Goal: Complete application form

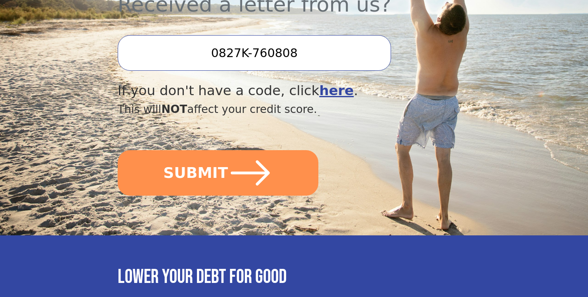
scroll to position [337, 0]
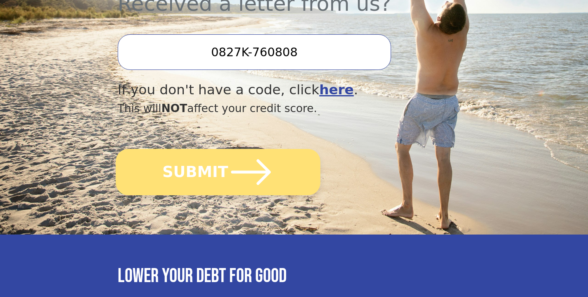
click at [187, 170] on button "SUBMIT" at bounding box center [218, 172] width 205 height 46
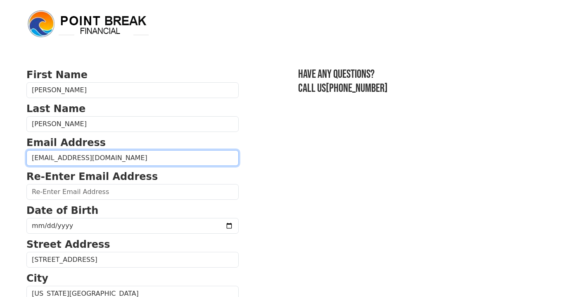
type input "[EMAIL_ADDRESS][DOMAIN_NAME]"
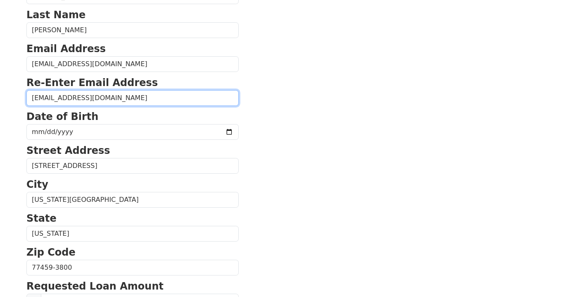
scroll to position [97, 0]
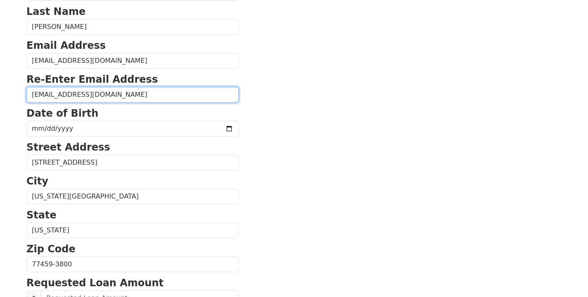
type input "[EMAIL_ADDRESS][DOMAIN_NAME]"
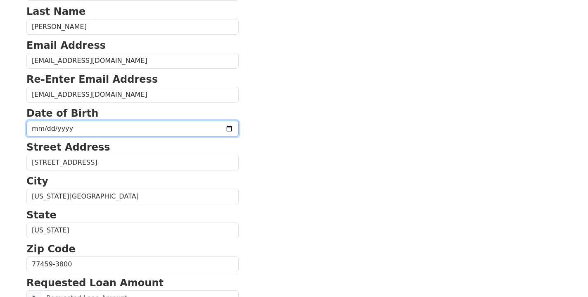
click at [109, 132] on input "date" at bounding box center [132, 129] width 212 height 16
type input "1972-04-10"
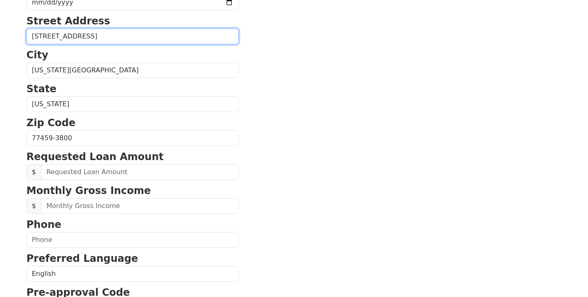
scroll to position [225, 0]
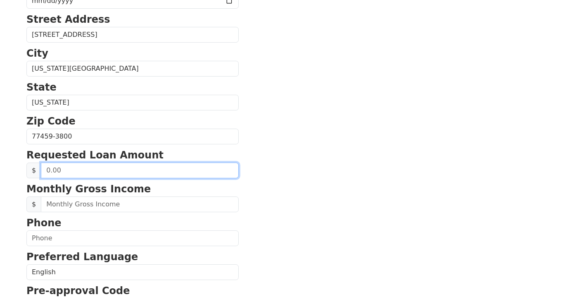
click at [70, 170] on input "text" at bounding box center [140, 170] width 198 height 16
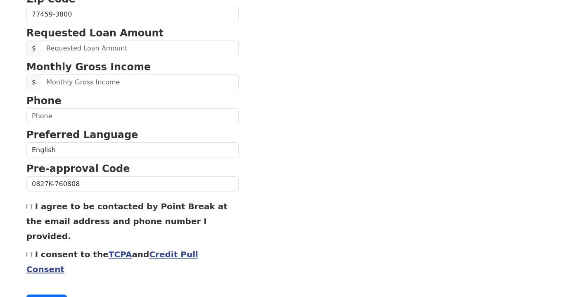
scroll to position [353, 0]
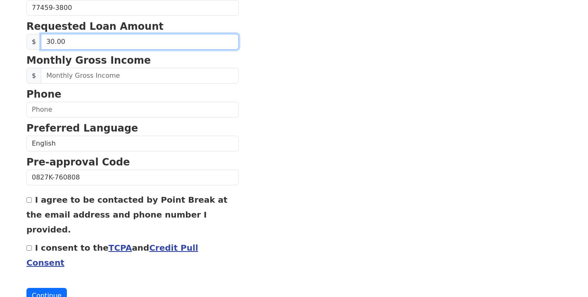
click at [108, 40] on input "30.00" at bounding box center [140, 42] width 198 height 16
click at [107, 37] on input "0.00" at bounding box center [140, 42] width 198 height 16
click at [102, 40] on input "0.00" at bounding box center [140, 42] width 198 height 16
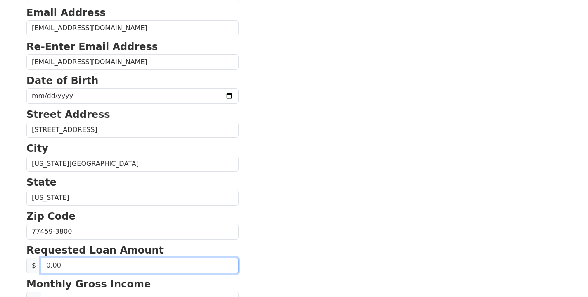
scroll to position [132, 0]
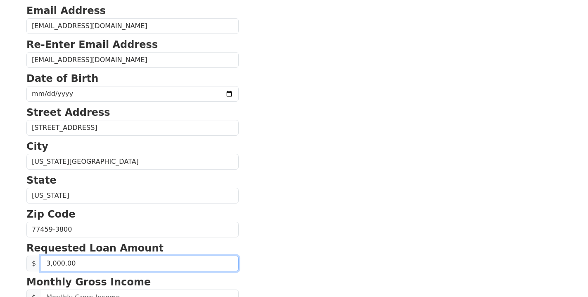
type input "30,000.00"
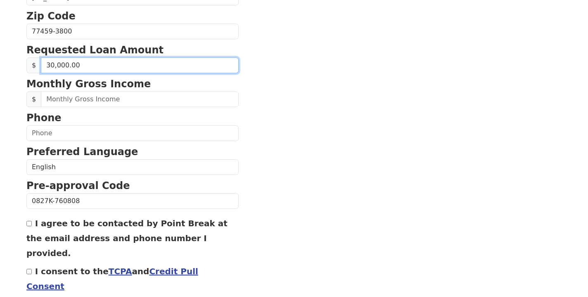
scroll to position [332, 0]
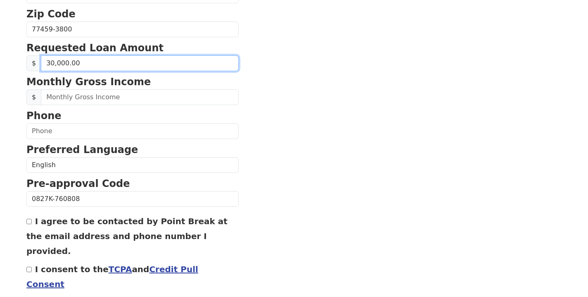
click at [138, 64] on input "30,000.00" at bounding box center [140, 63] width 198 height 16
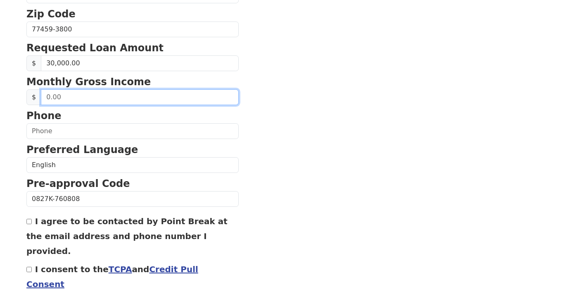
click at [131, 99] on input "text" at bounding box center [140, 97] width 198 height 16
click at [84, 99] on input "text" at bounding box center [140, 97] width 198 height 16
